Goal: Find specific page/section: Find specific page/section

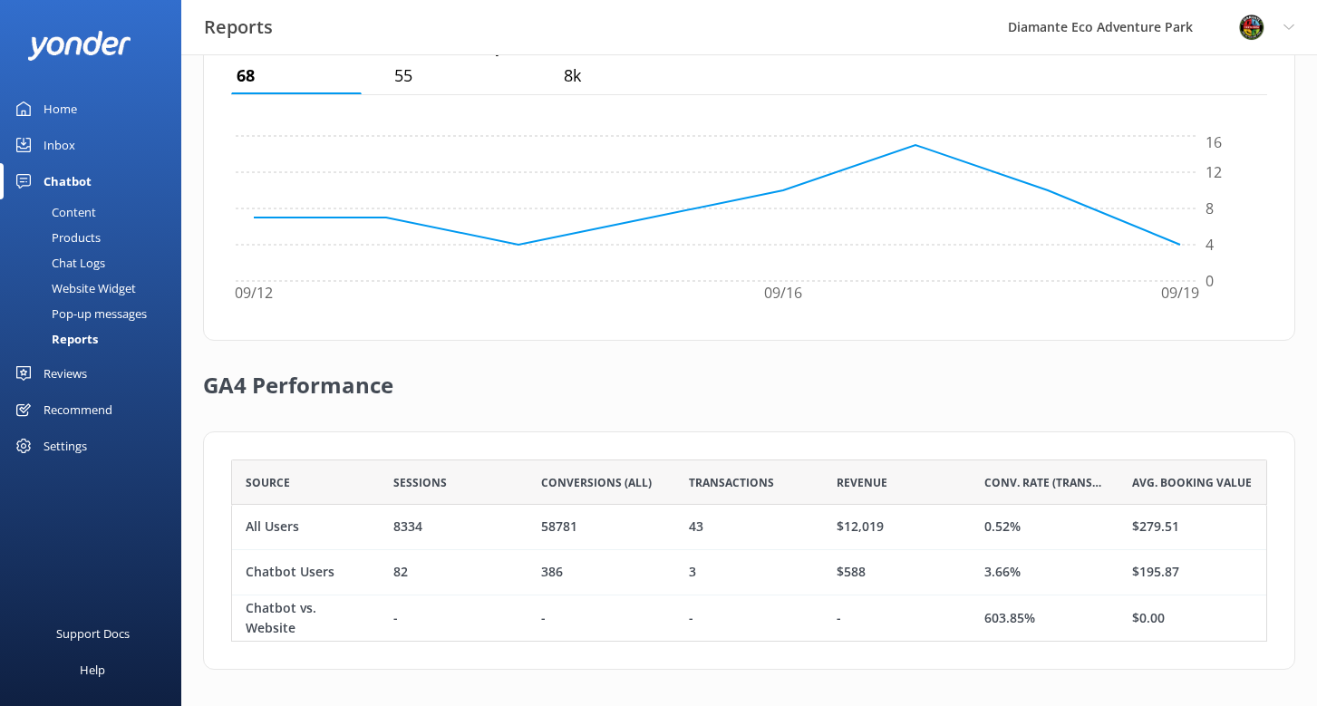
scroll to position [182, 1036]
click at [67, 107] on div "Home" at bounding box center [60, 109] width 34 height 36
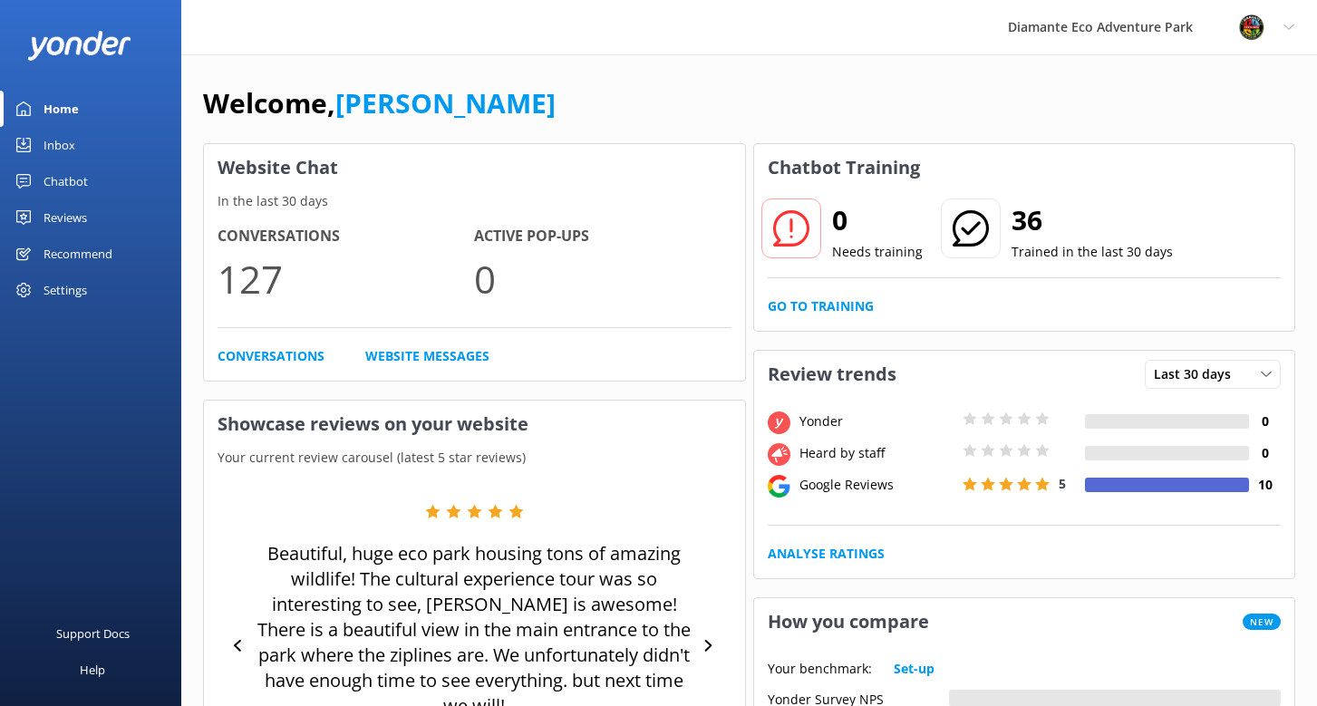
click at [77, 140] on link "Inbox" at bounding box center [90, 145] width 181 height 36
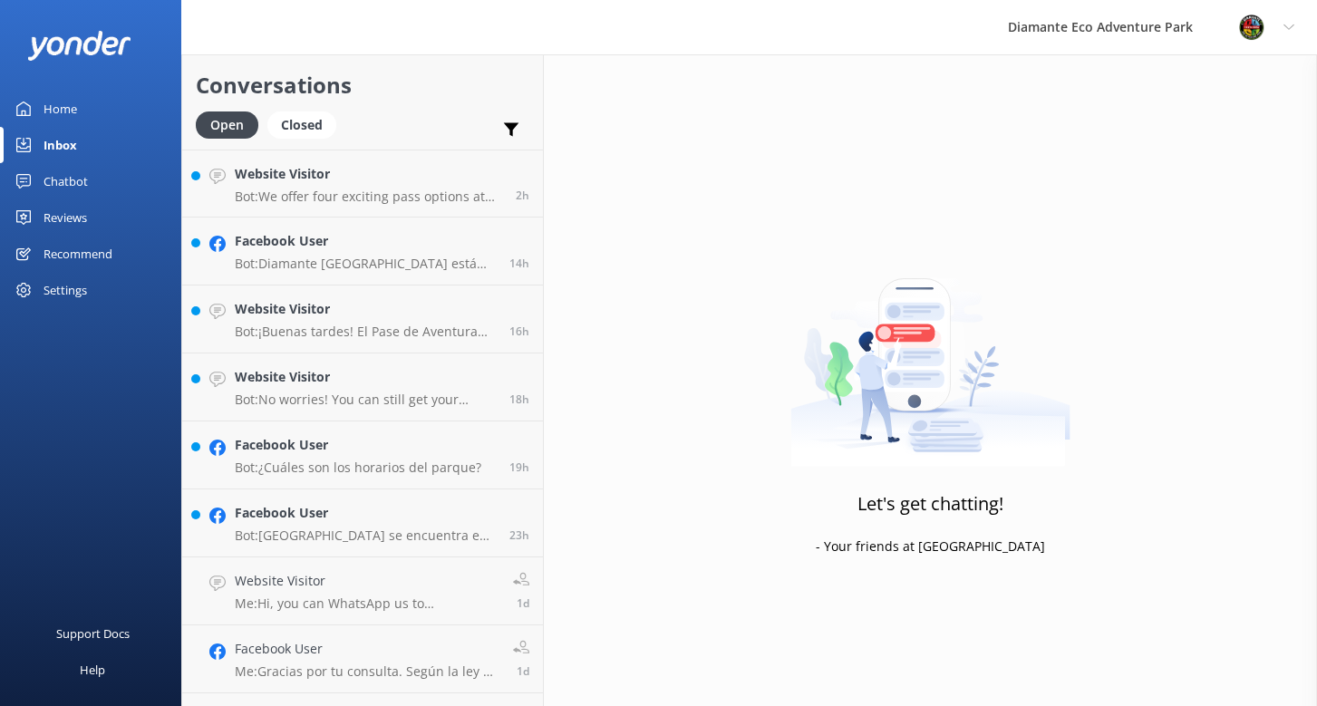
click at [58, 178] on div "Chatbot" at bounding box center [65, 181] width 44 height 36
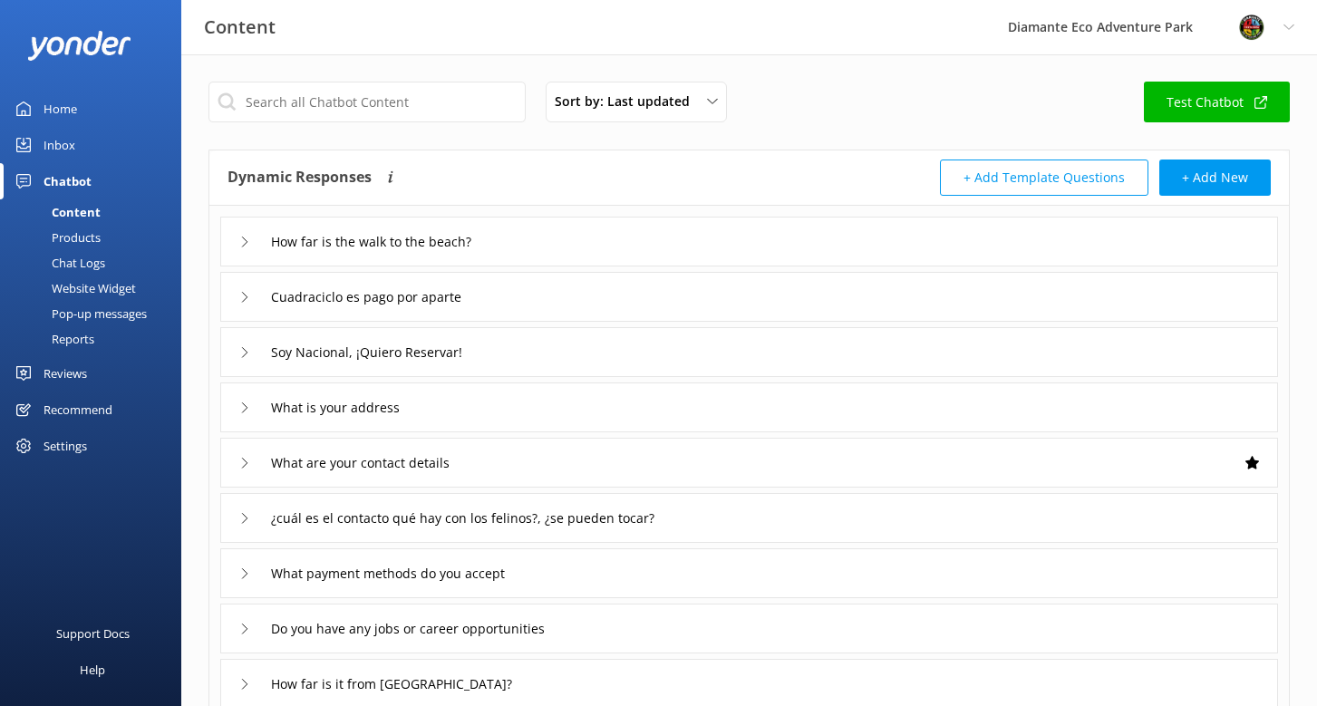
click at [97, 345] on link "Reports" at bounding box center [96, 338] width 170 height 25
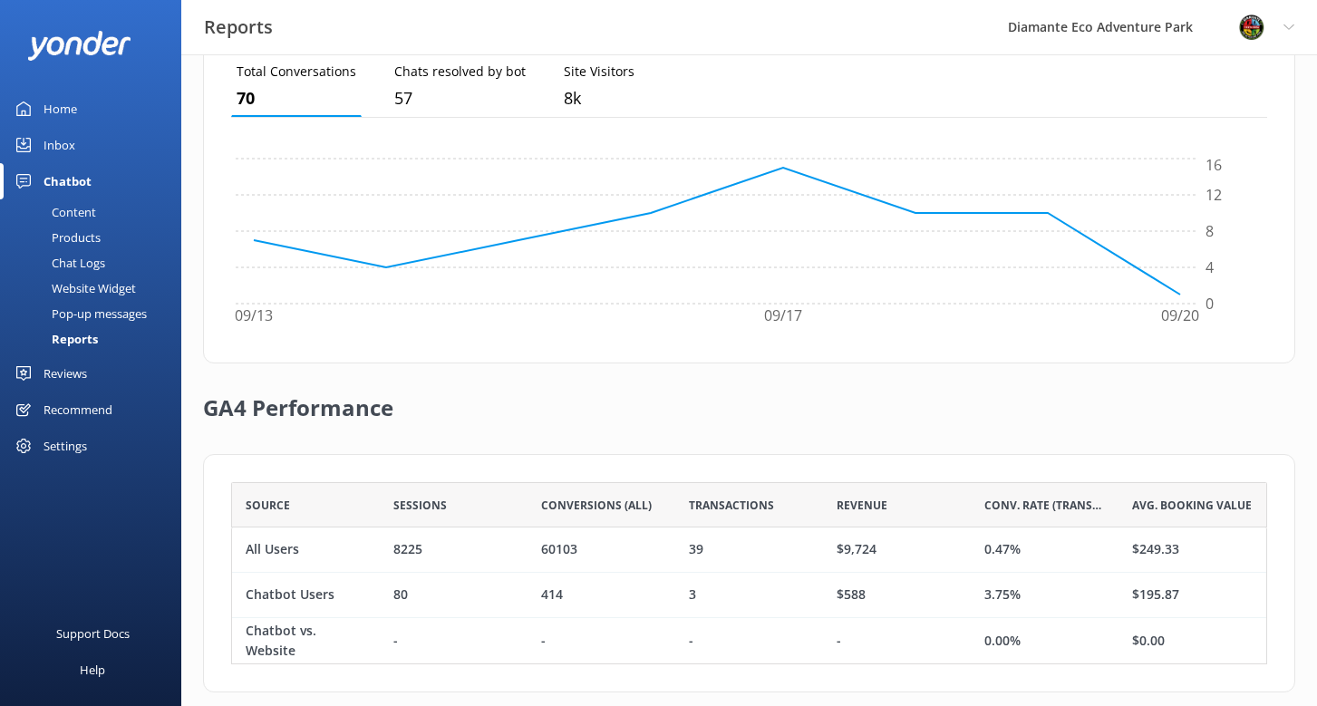
scroll to position [557, 0]
